Goal: Register for event/course: Register for event/course

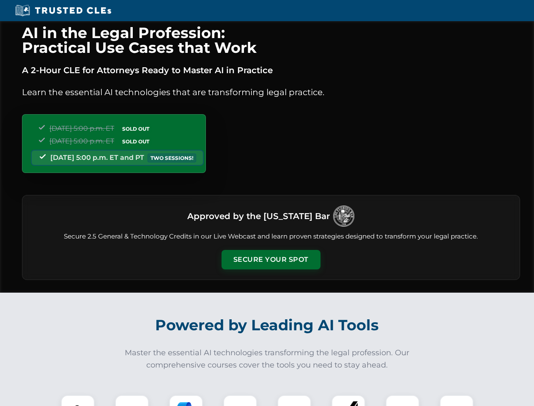
click at [271, 260] on button "Secure Your Spot" at bounding box center [271, 259] width 99 height 19
click at [78, 401] on img at bounding box center [78, 412] width 25 height 25
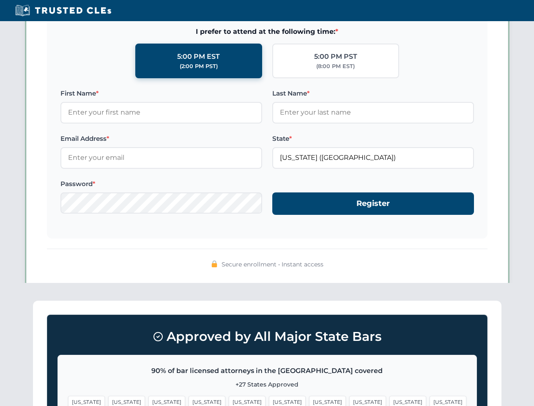
click at [309, 401] on span "[US_STATE]" at bounding box center [327, 402] width 37 height 12
click at [390, 401] on span "[US_STATE]" at bounding box center [408, 402] width 37 height 12
